Goal: Information Seeking & Learning: Learn about a topic

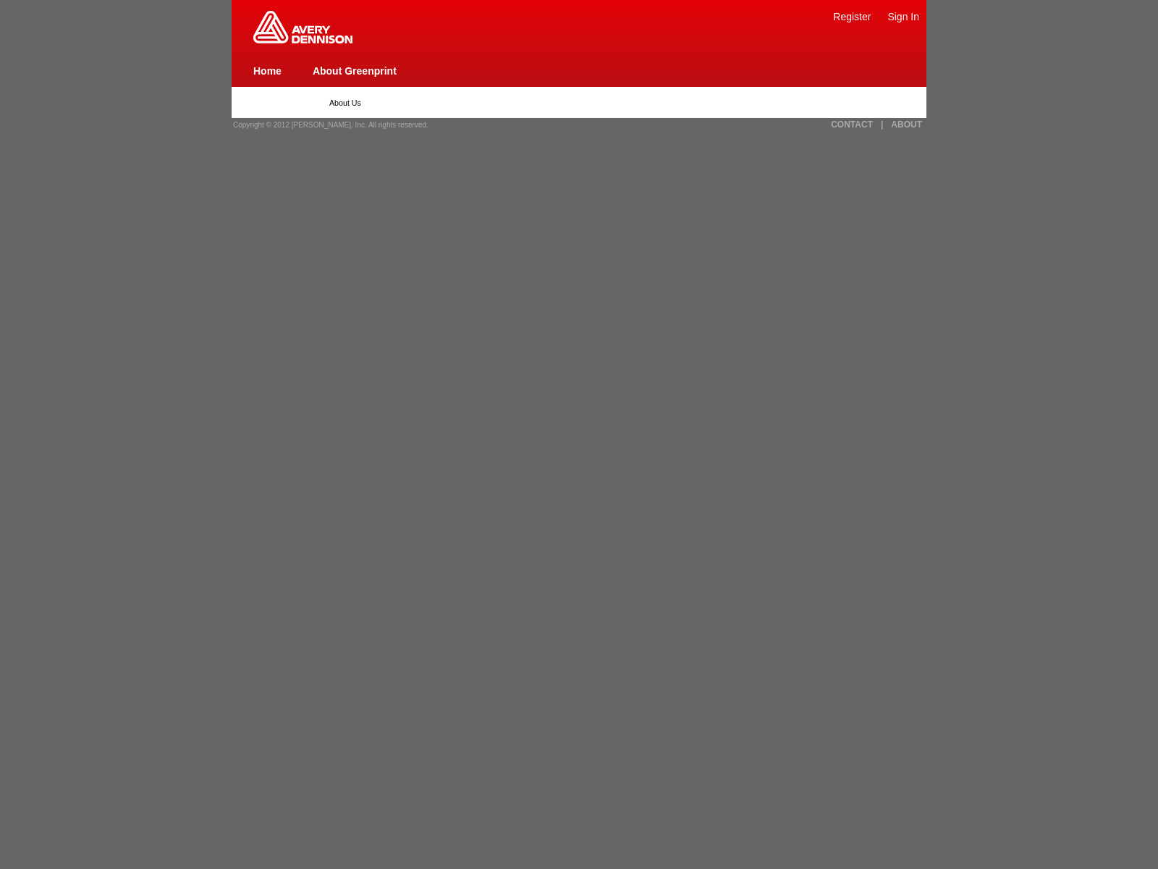
click at [882, 125] on link "|" at bounding box center [882, 124] width 2 height 10
